Goal: Navigation & Orientation: Find specific page/section

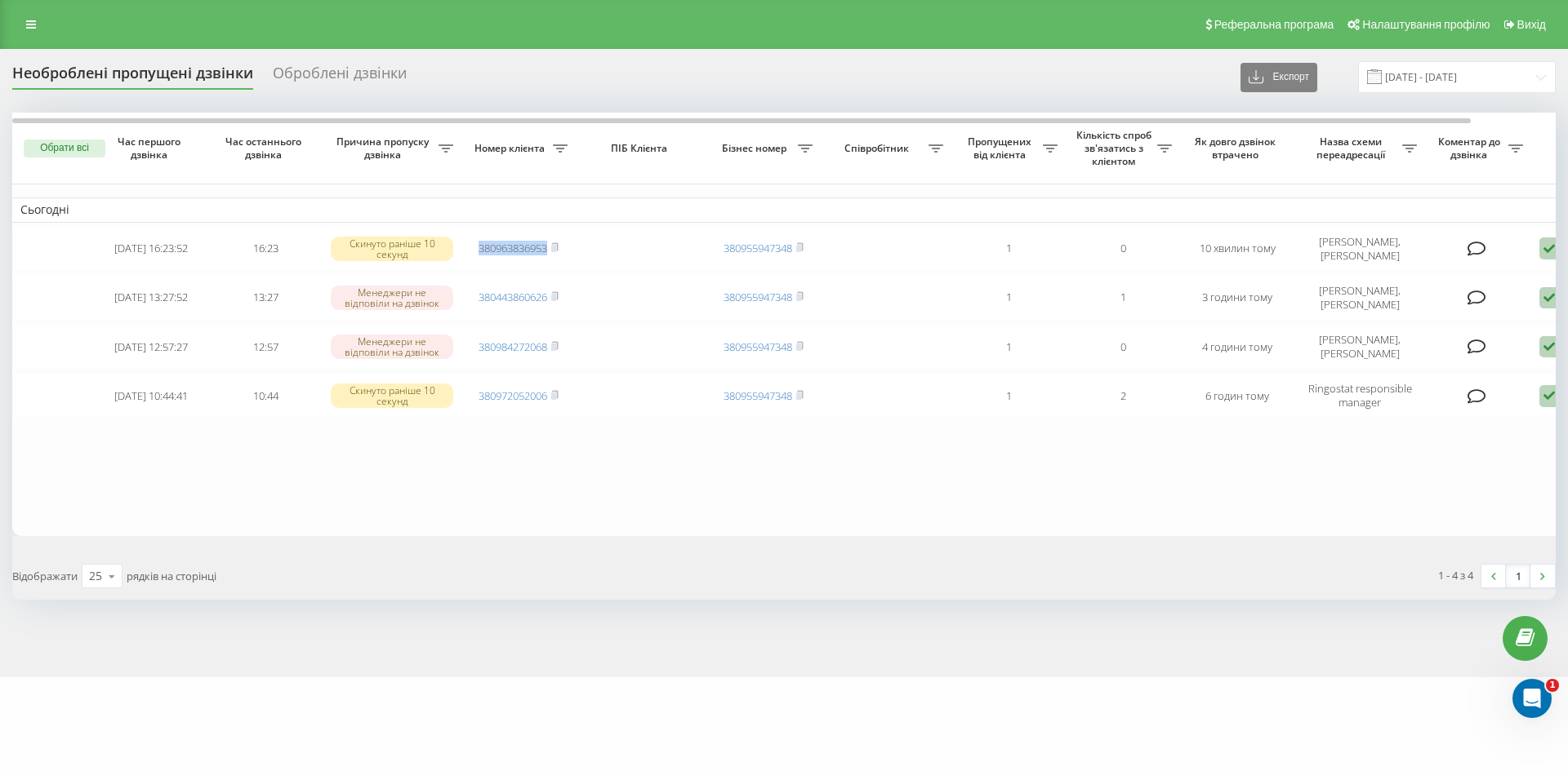
click at [1271, 11] on link "Реферальна програма" at bounding box center [1268, 24] width 143 height 49
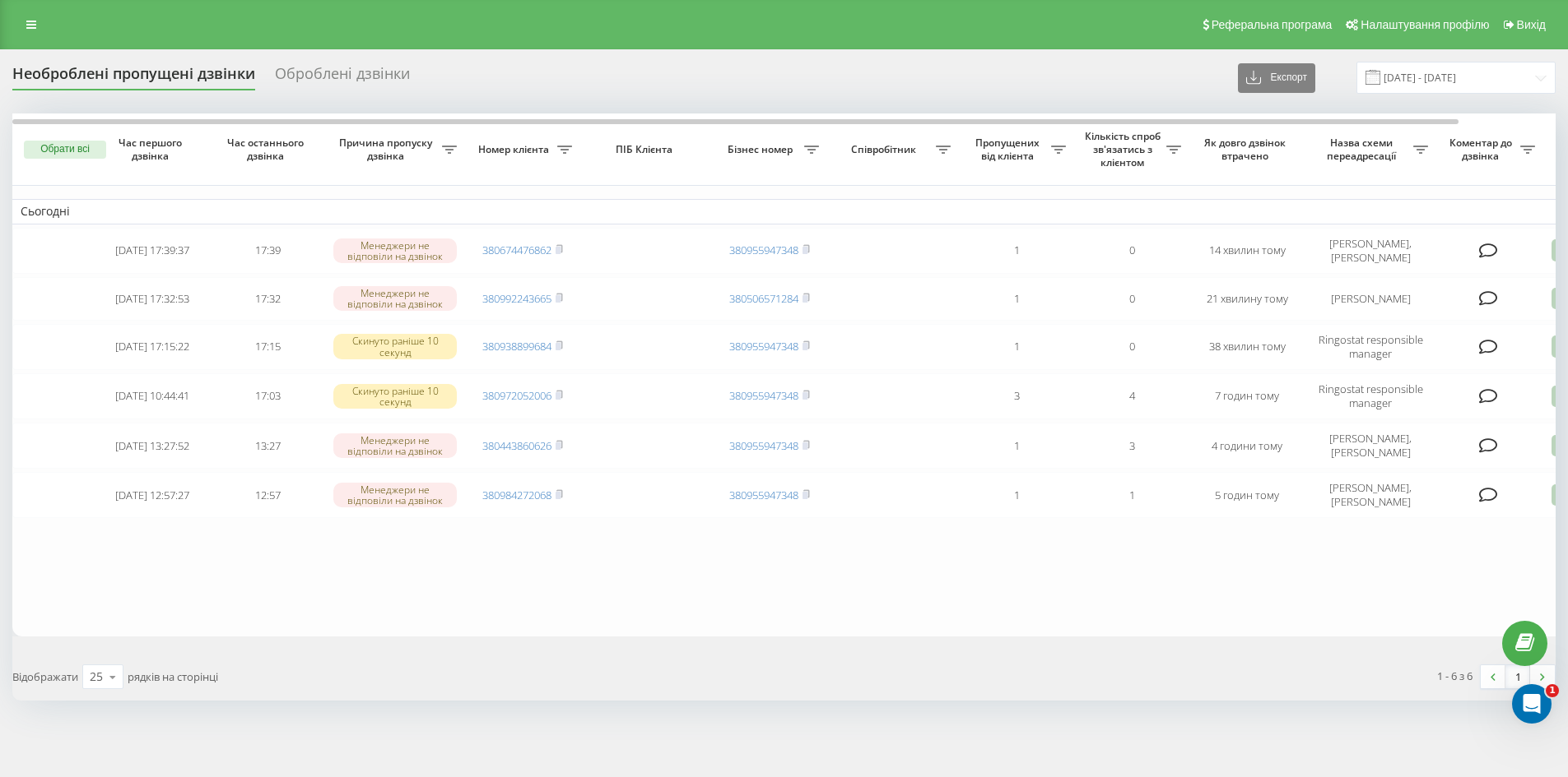
click at [660, 178] on th "ПІБ Клієнта" at bounding box center [646, 149] width 132 height 73
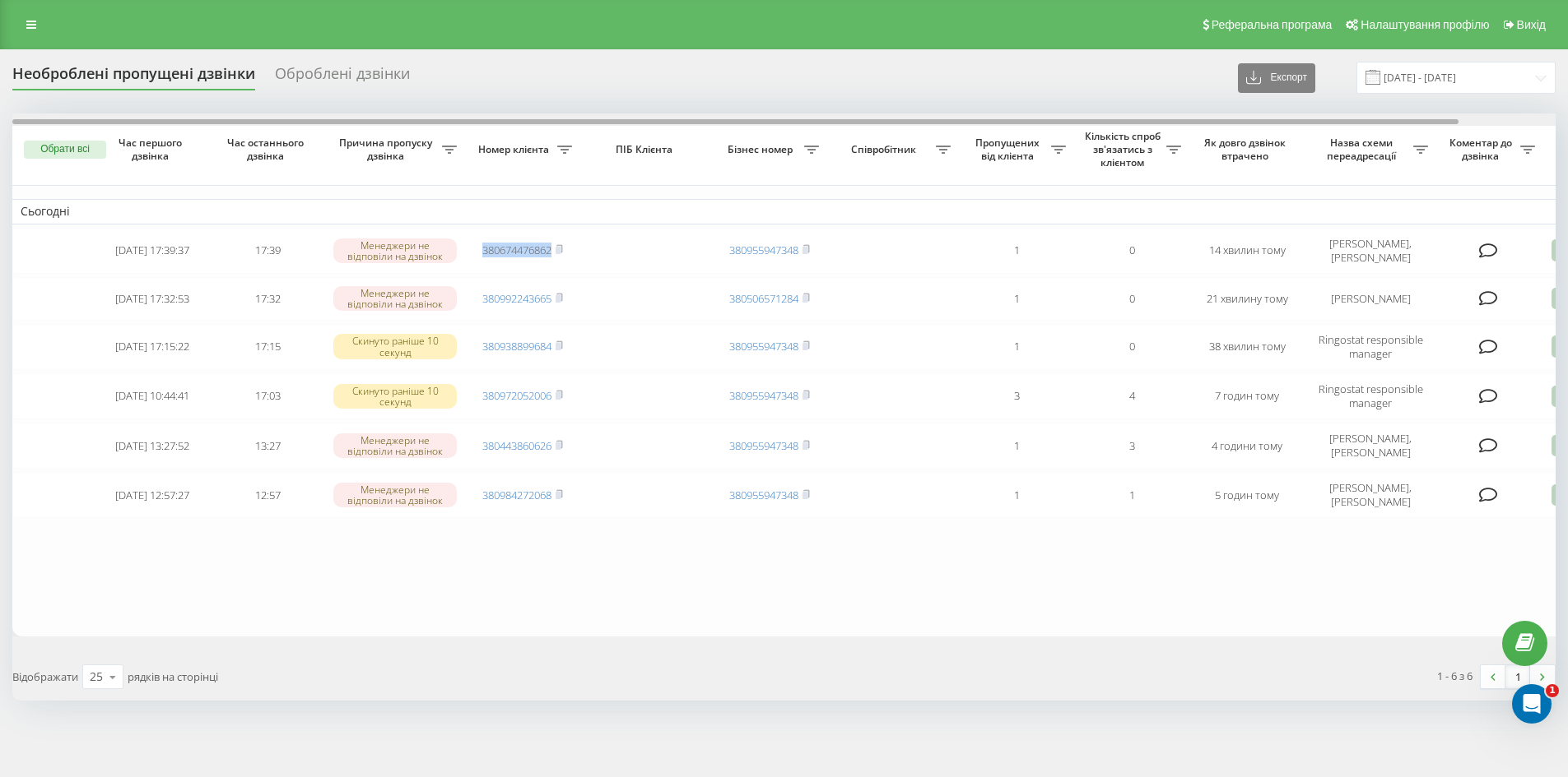
click at [587, 122] on div at bounding box center [735, 121] width 1446 height 5
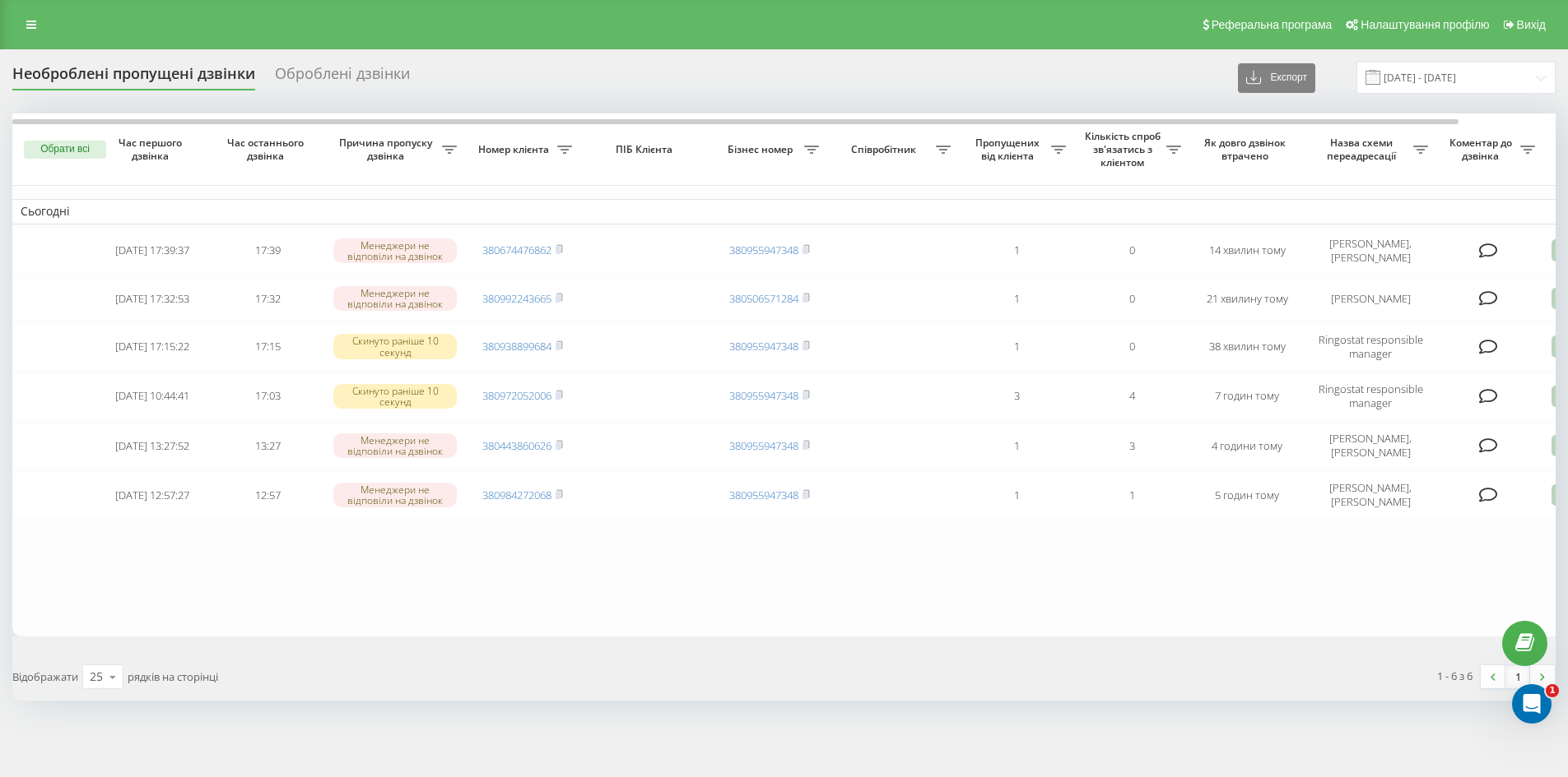
click at [586, 103] on div "Необроблені пропущені дзвінки Оброблені дзвінки Експорт .csv .xlsx 22.08.2025 -…" at bounding box center [784, 381] width 1543 height 639
